Goal: Find specific page/section: Find specific page/section

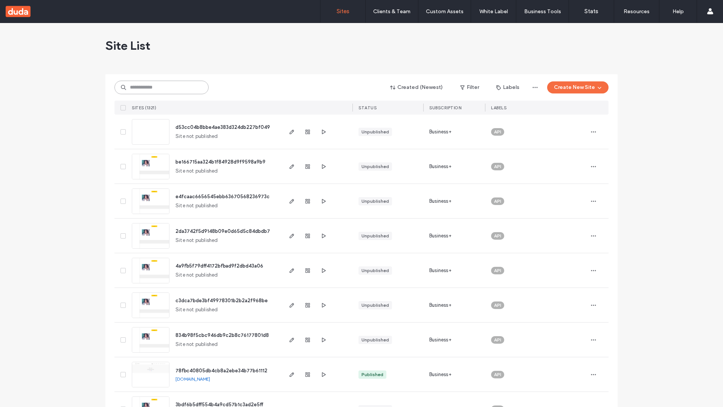
click at [162, 87] on input at bounding box center [161, 88] width 94 height 14
type input "**********"
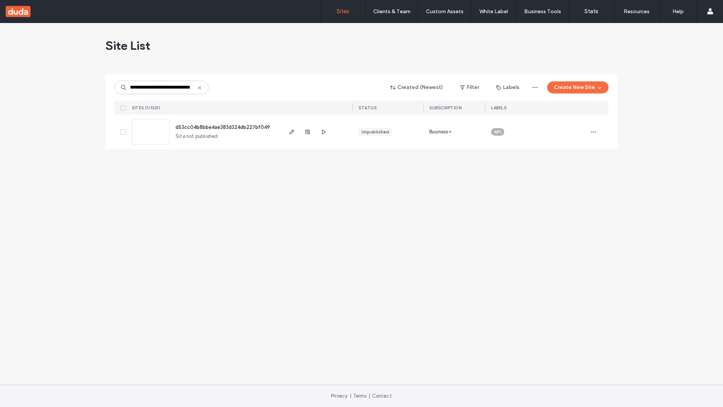
click at [223, 127] on span "d53cc04b8bbe4ae383d324db227bf049" at bounding box center [222, 127] width 95 height 6
